Goal: Task Accomplishment & Management: Use online tool/utility

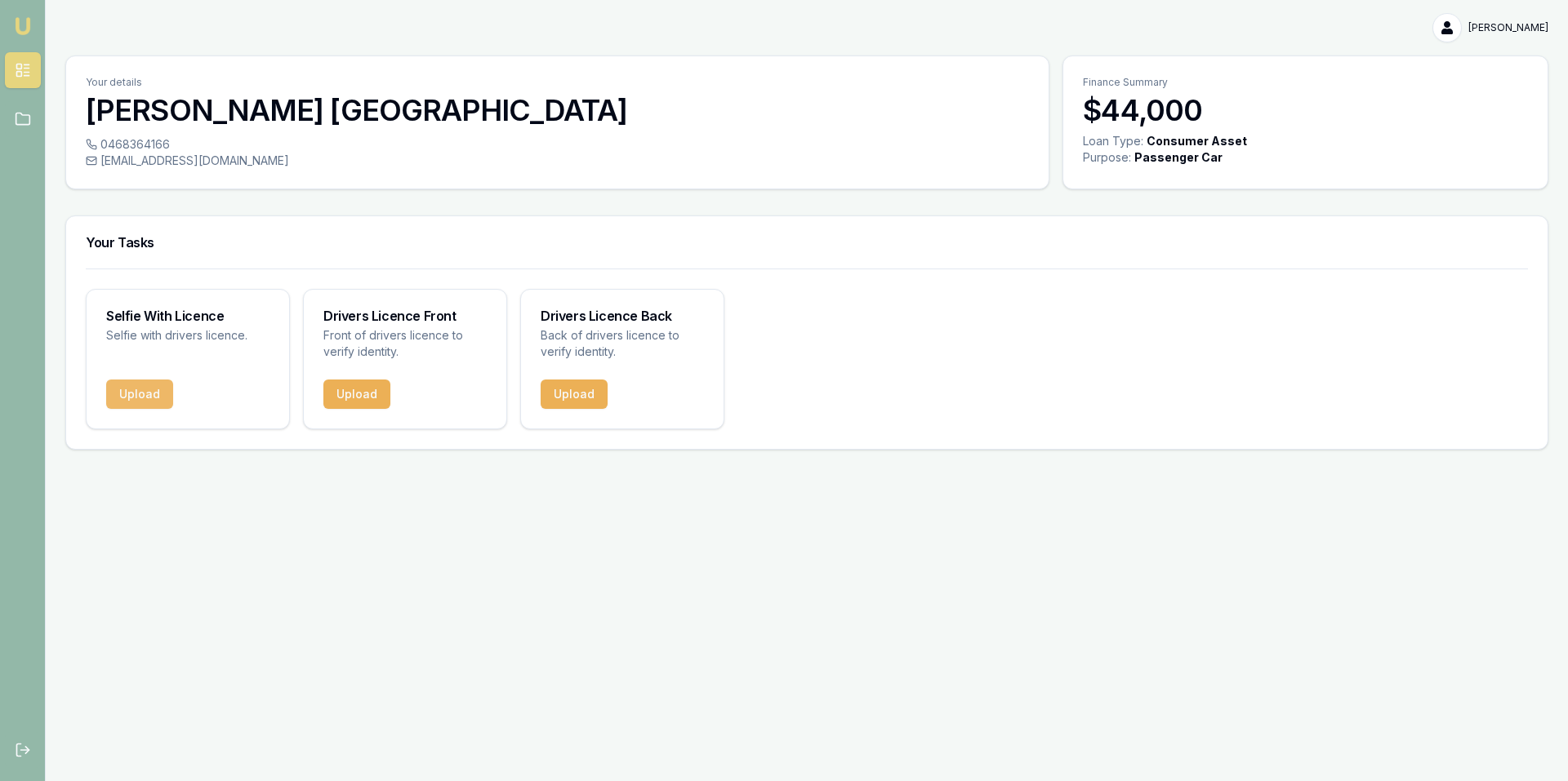
click at [122, 399] on button "Upload" at bounding box center [139, 394] width 67 height 29
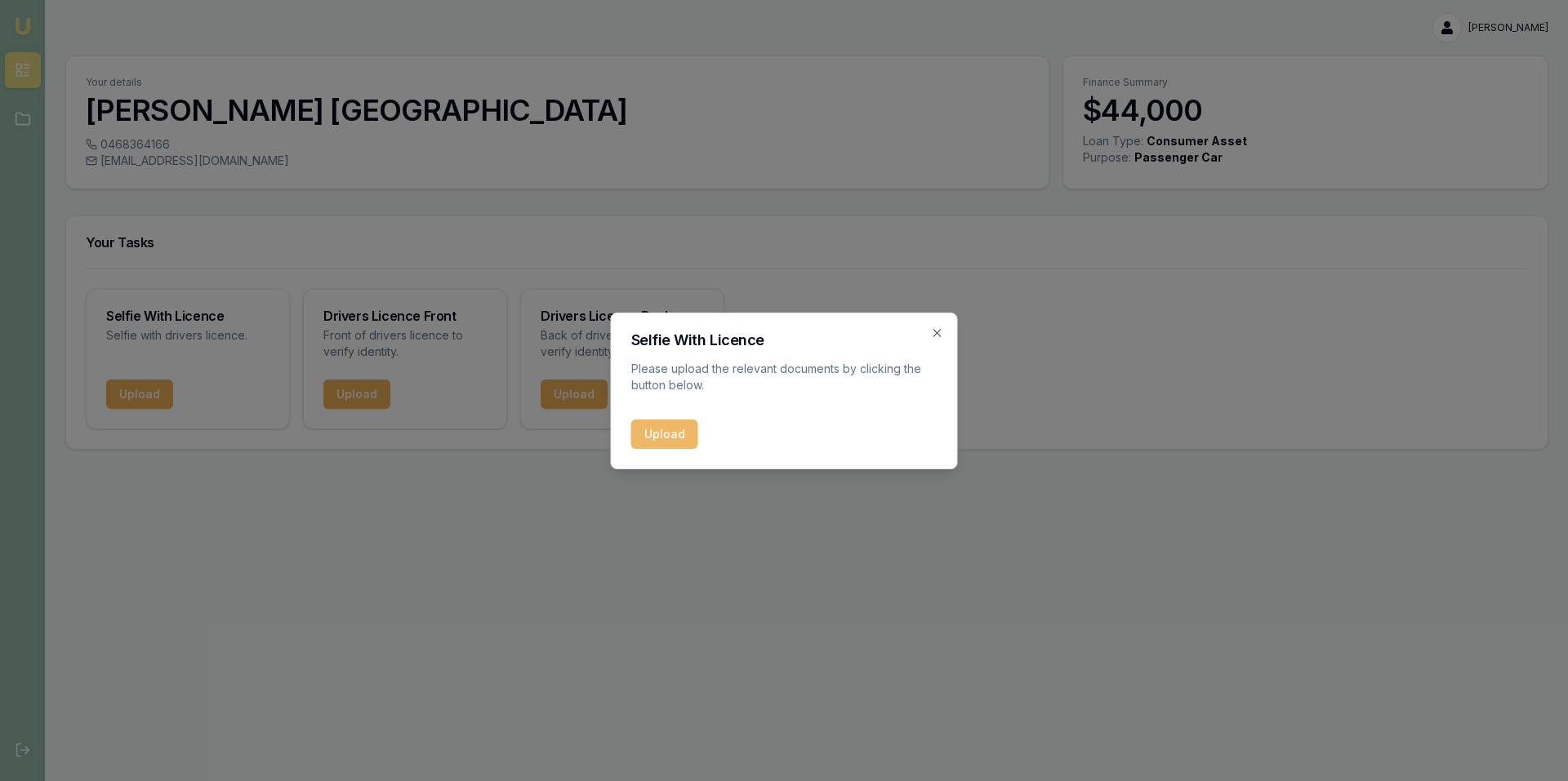
click at [664, 435] on button "Upload" at bounding box center [664, 434] width 67 height 29
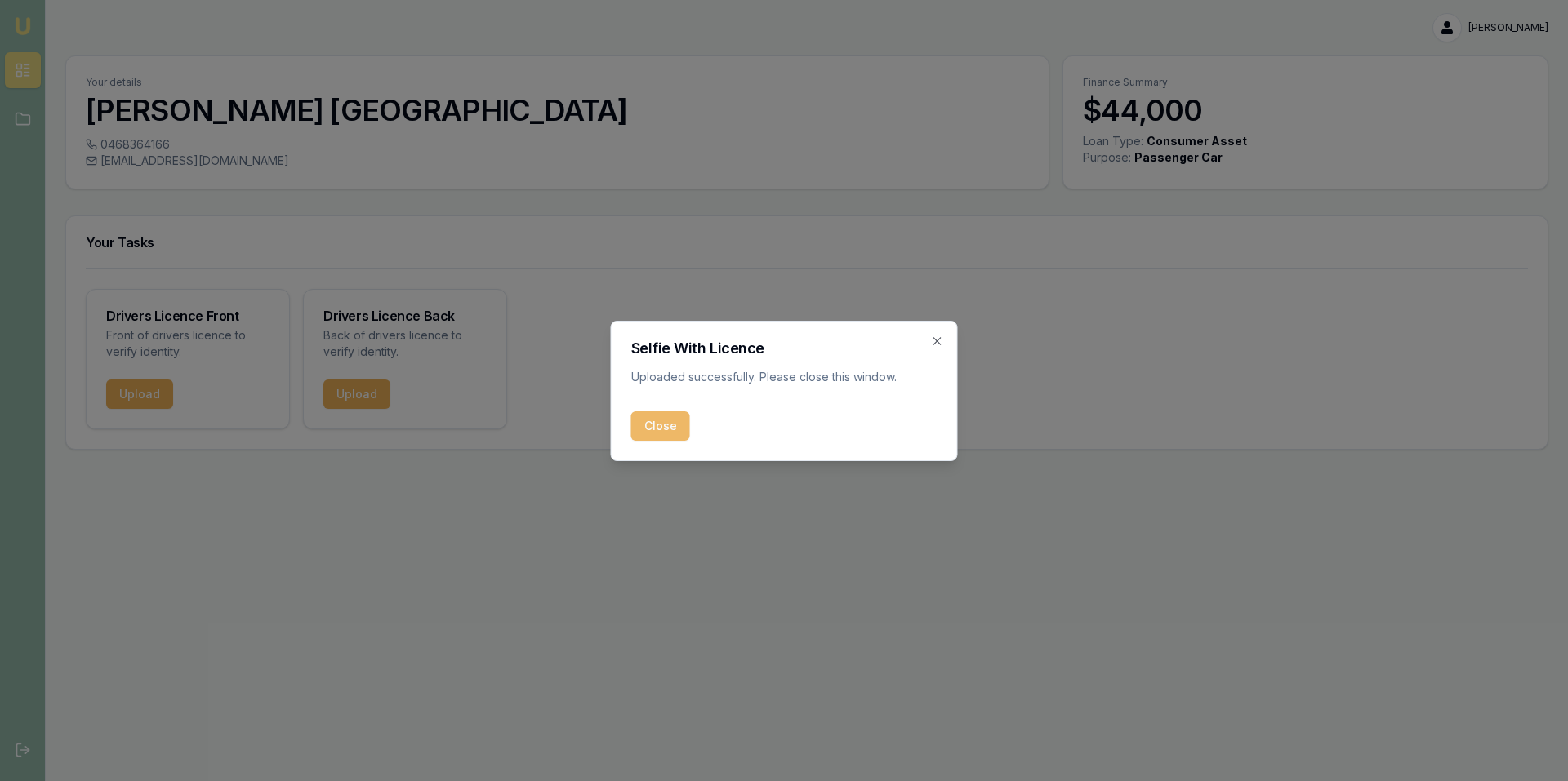
click at [669, 430] on button "Close" at bounding box center [660, 426] width 59 height 29
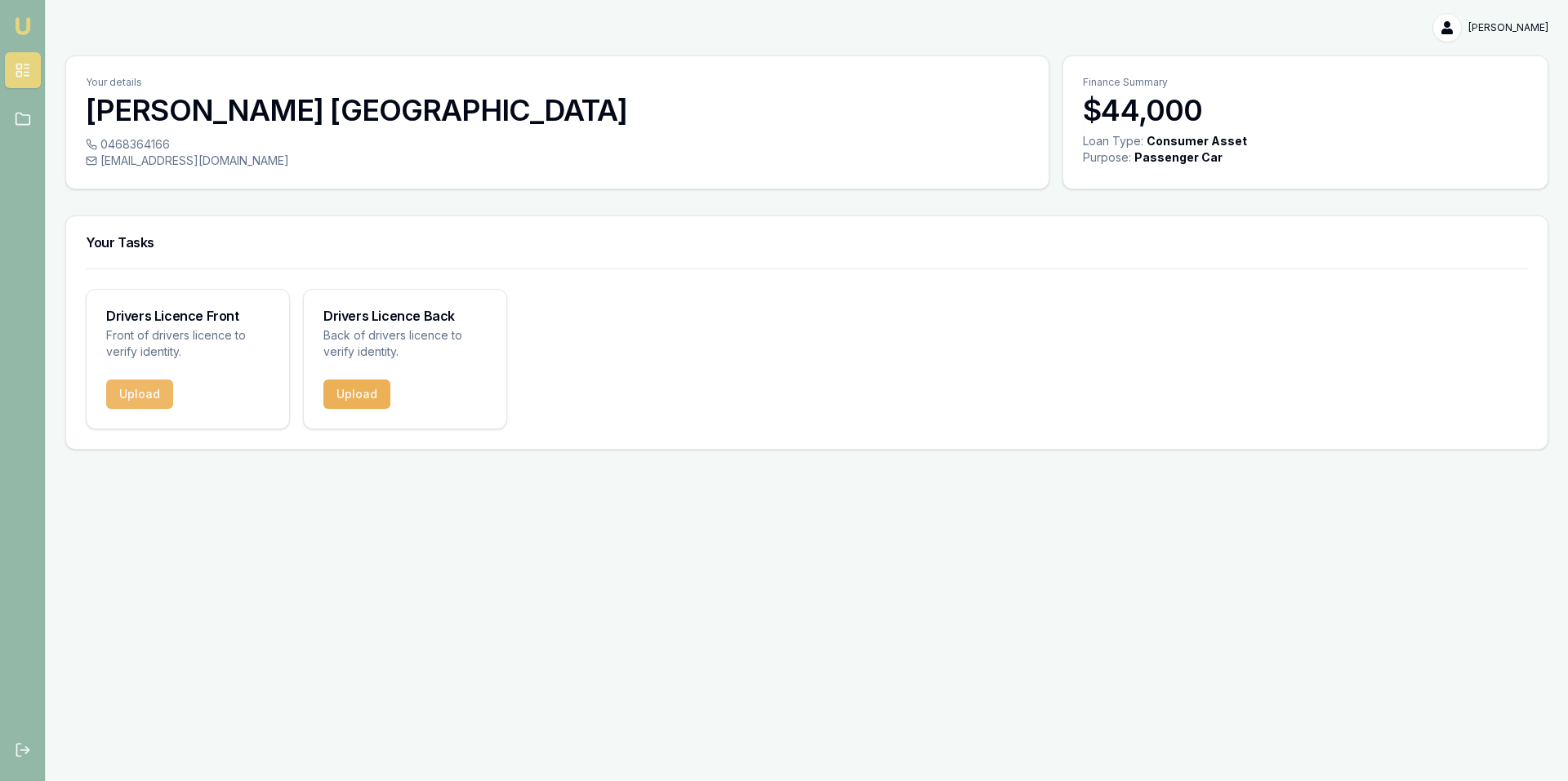
click at [131, 399] on button "Upload" at bounding box center [139, 394] width 67 height 29
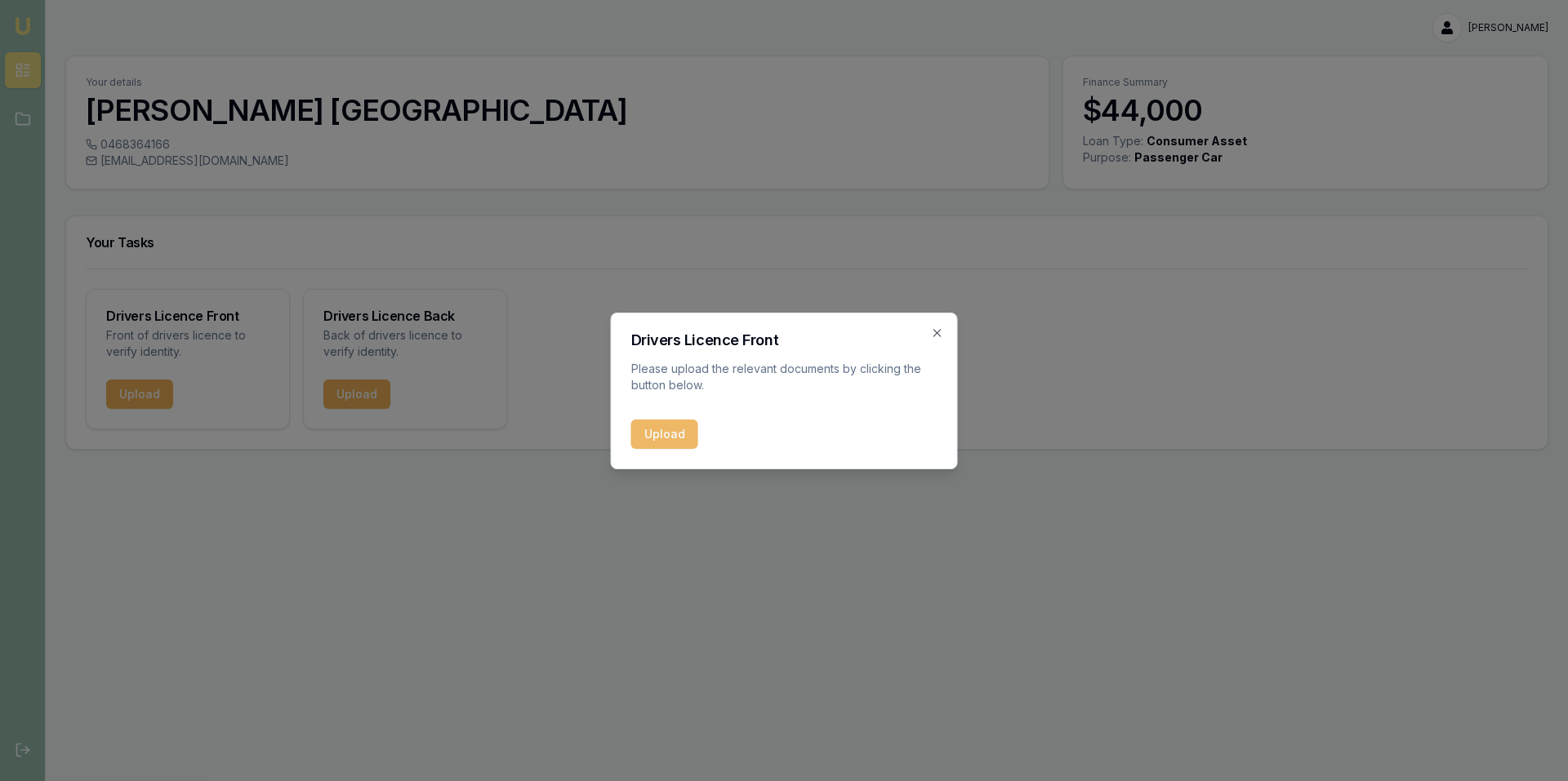
click at [664, 431] on button "Upload" at bounding box center [664, 434] width 67 height 29
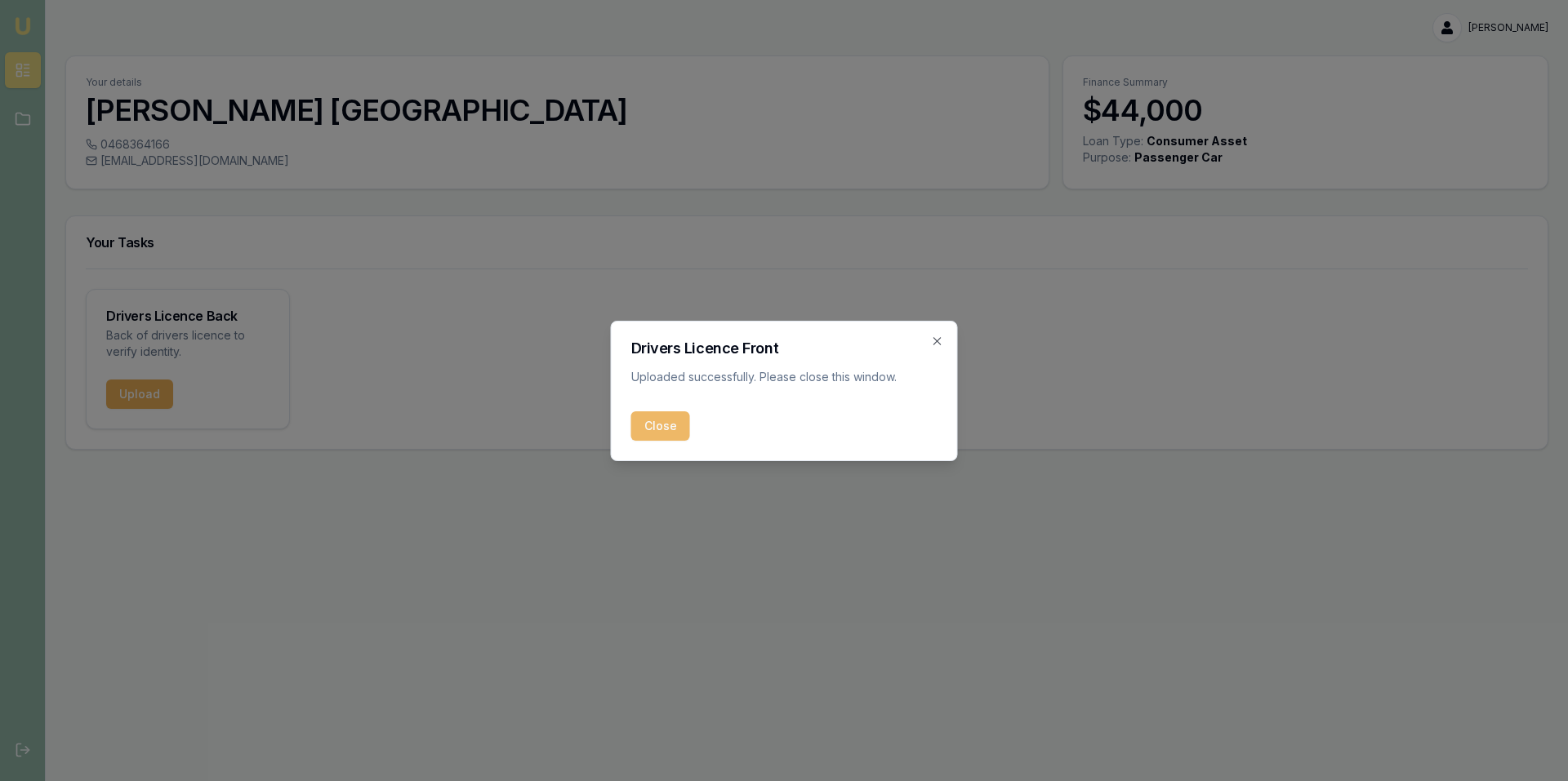
click at [663, 429] on button "Close" at bounding box center [660, 426] width 59 height 29
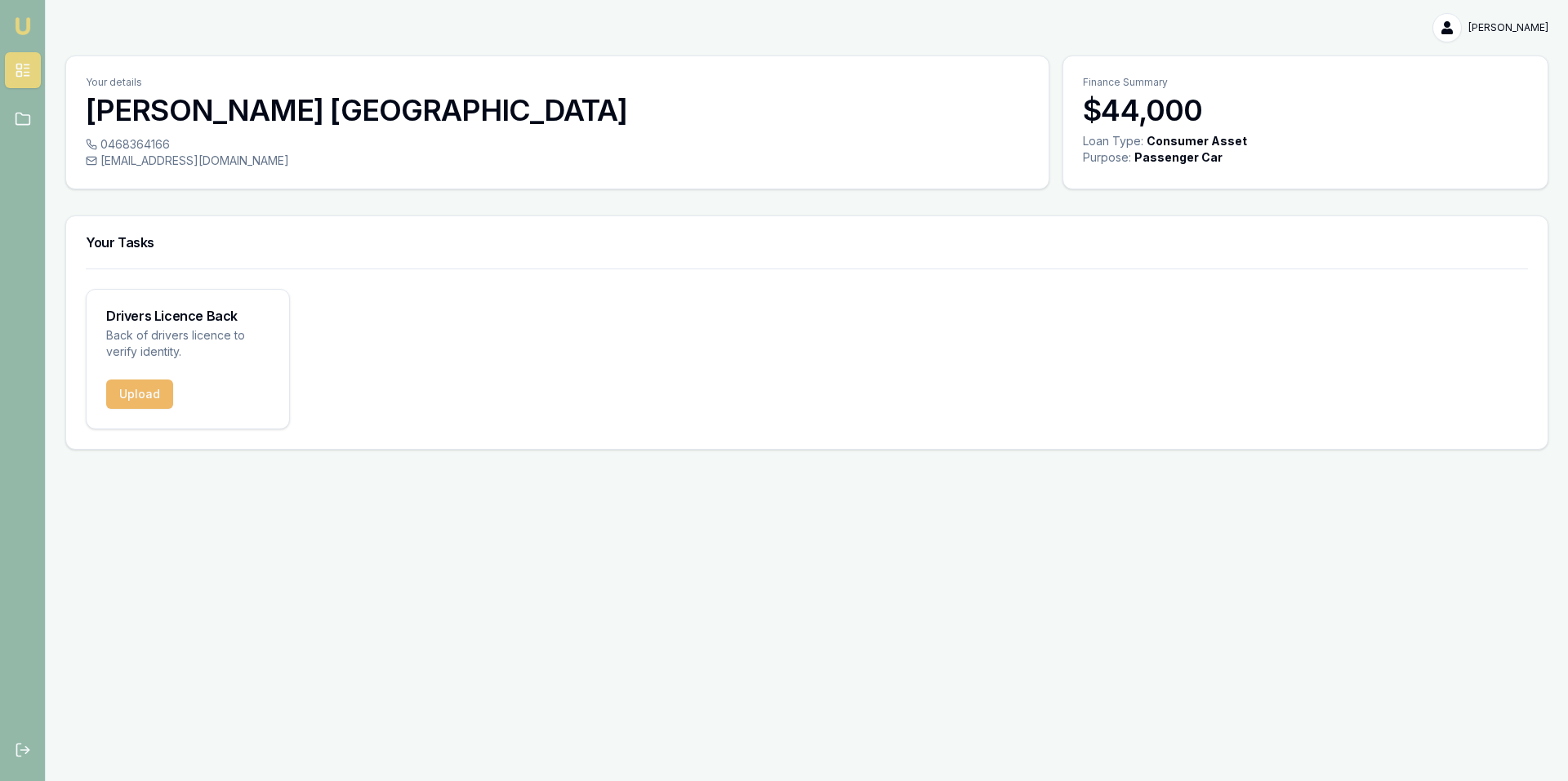
click at [136, 394] on button "Upload" at bounding box center [139, 394] width 67 height 29
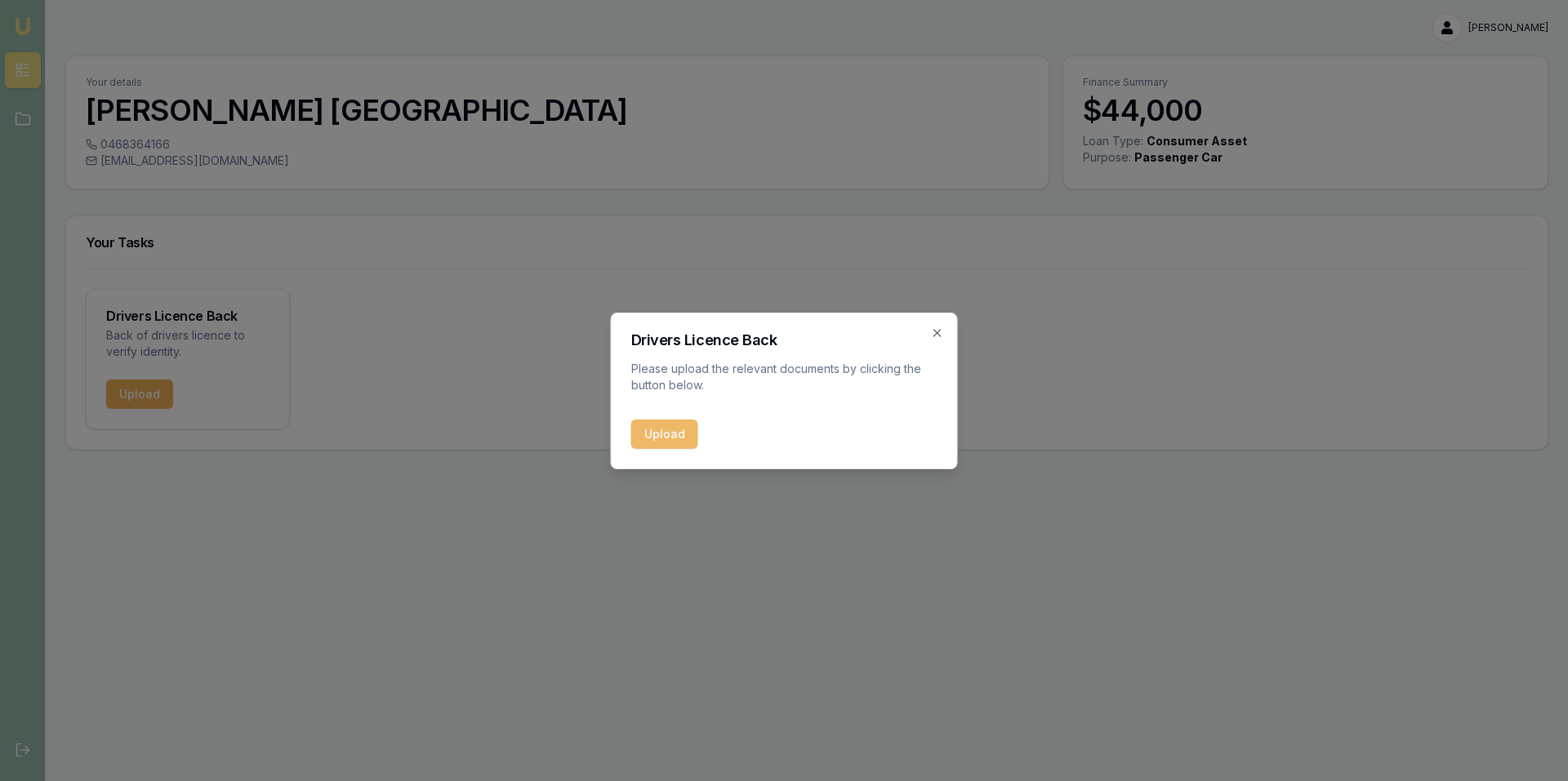
click at [665, 436] on button "Upload" at bounding box center [664, 434] width 67 height 29
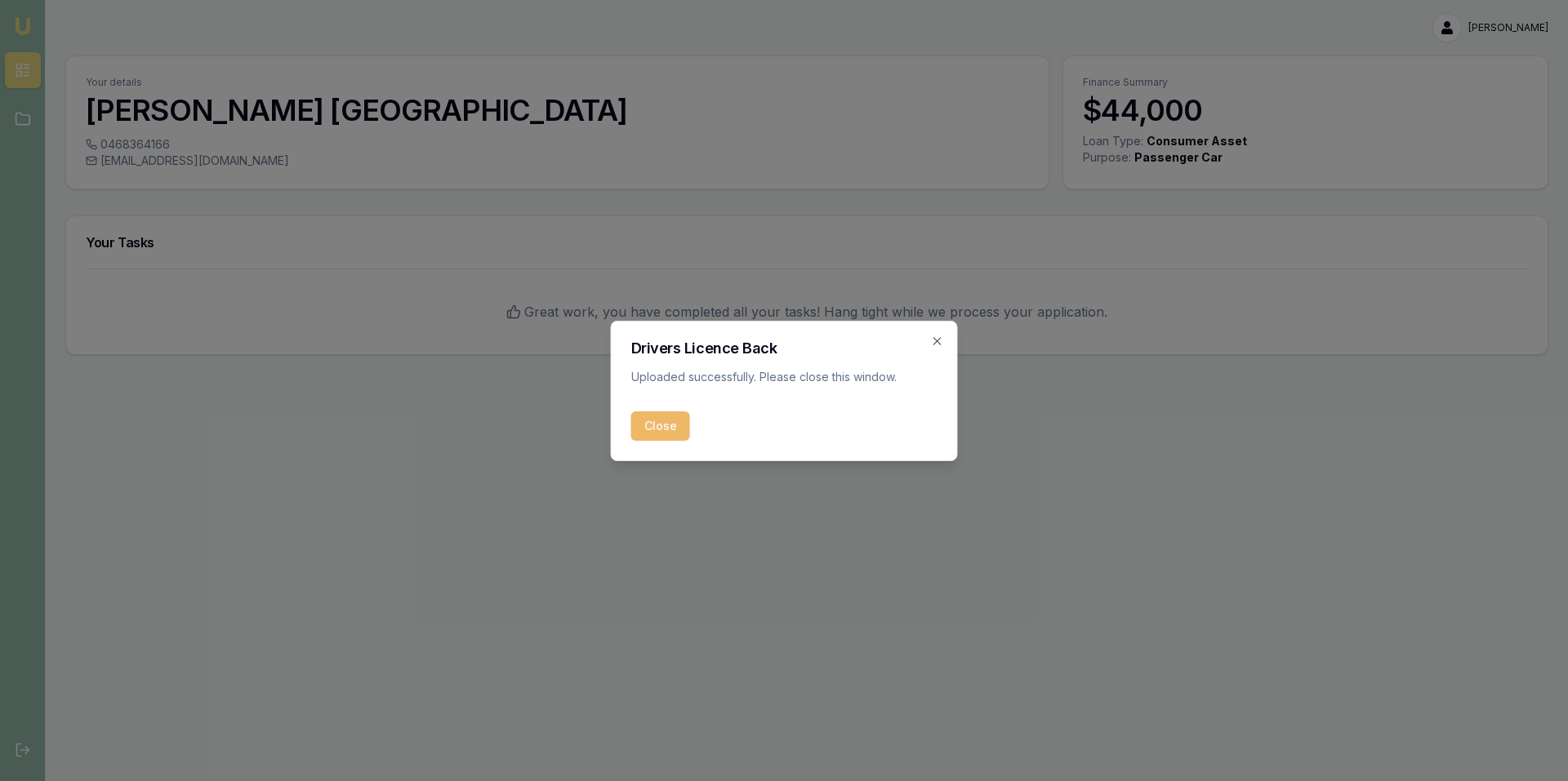
click at [661, 431] on button "Close" at bounding box center [660, 426] width 59 height 29
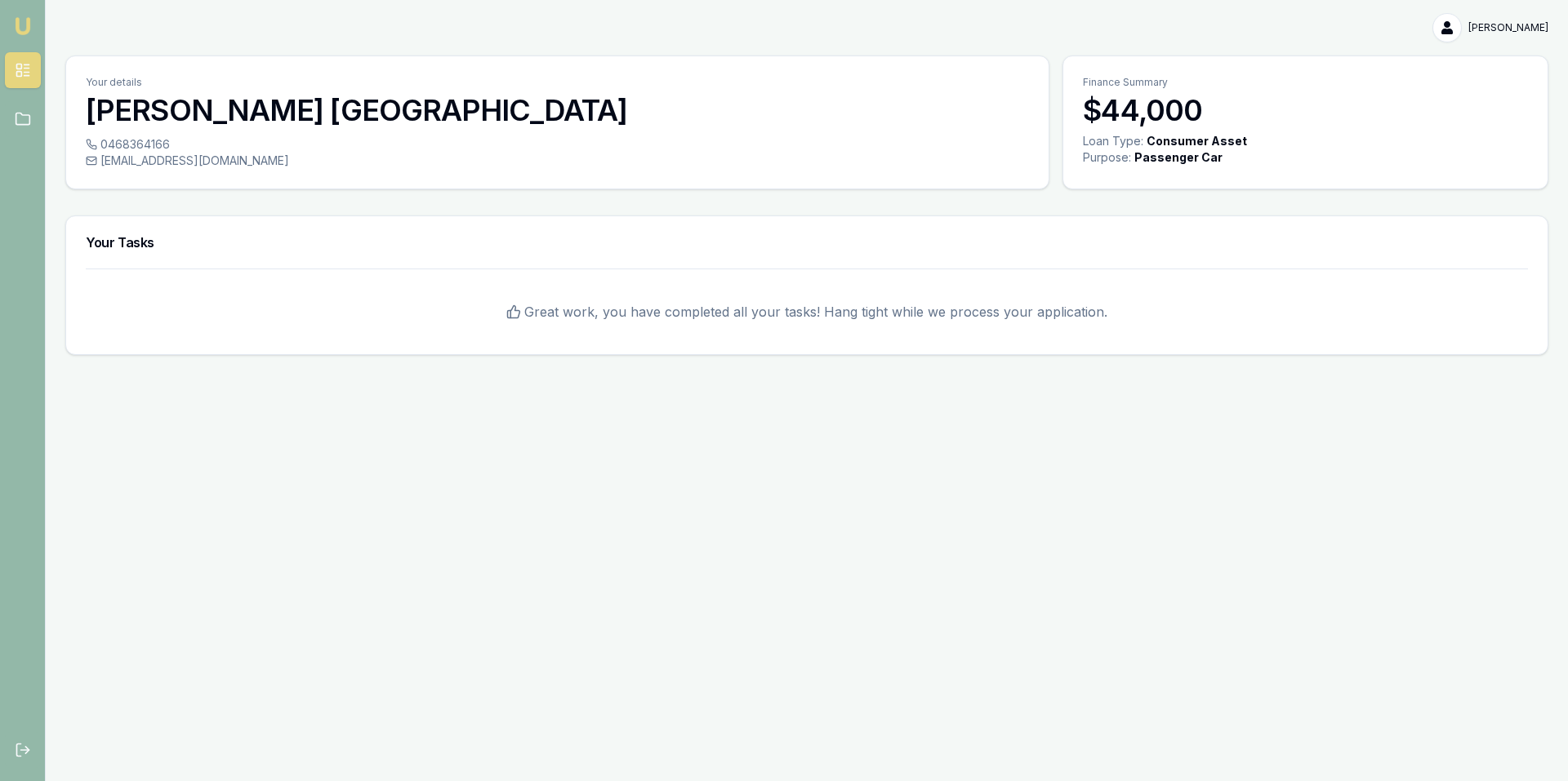
click at [1061, 492] on div "Emu Broker Darren Rossborough Toggle Menu Your details Darren Rossborough 04683…" at bounding box center [784, 390] width 1568 height 781
click at [808, 35] on div "[PERSON_NAME]" at bounding box center [807, 27] width 1483 height 29
click at [764, 417] on div "Emu Broker Darren Rossborough Toggle Menu Your details Darren Rossborough 04683…" at bounding box center [784, 390] width 1568 height 781
